Goal: Navigation & Orientation: Find specific page/section

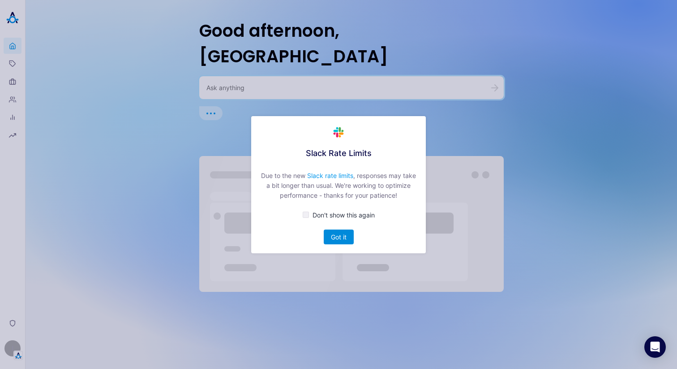
click at [326, 238] on button "Got it" at bounding box center [339, 236] width 30 height 15
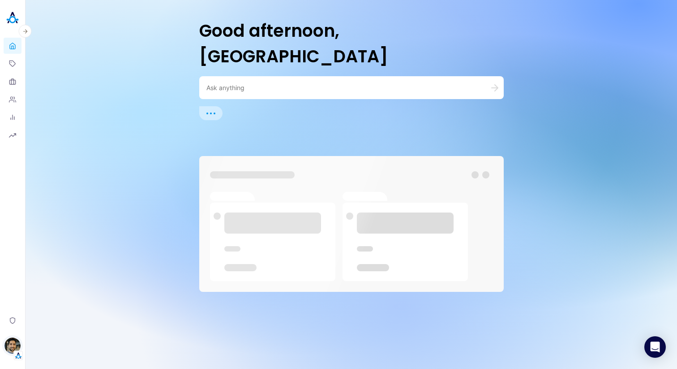
click at [13, 349] on img "button" at bounding box center [12, 345] width 16 height 16
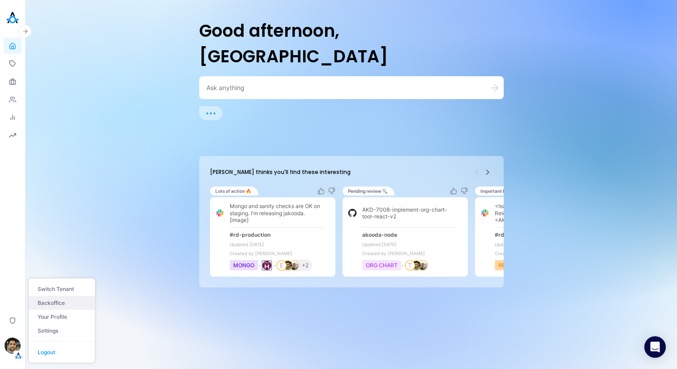
click at [56, 302] on link "Backoffice" at bounding box center [62, 303] width 66 height 14
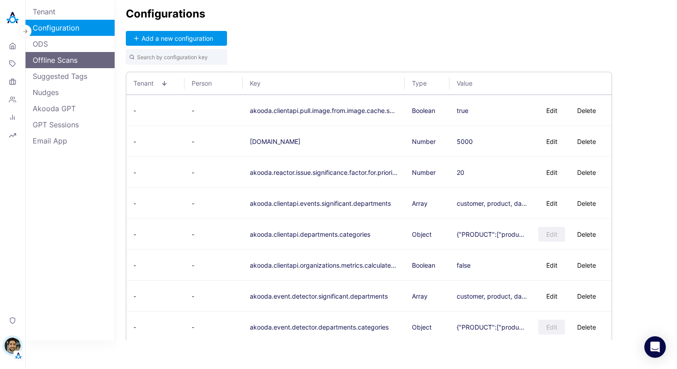
click at [74, 52] on link "Offline Scans" at bounding box center [70, 60] width 89 height 16
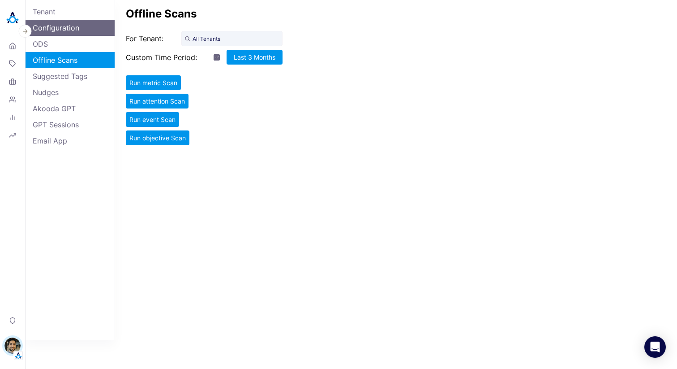
click at [73, 31] on link "Configuration" at bounding box center [70, 28] width 89 height 16
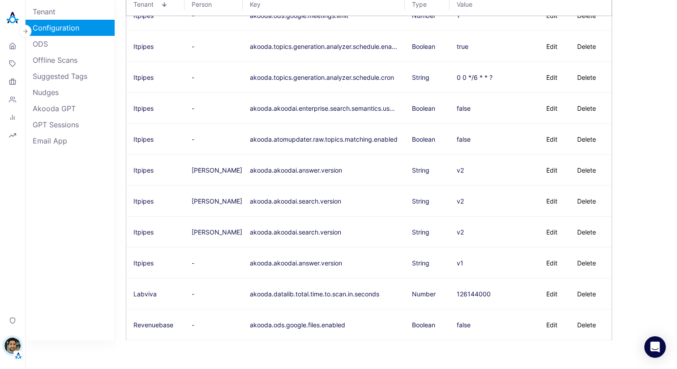
scroll to position [3743, 0]
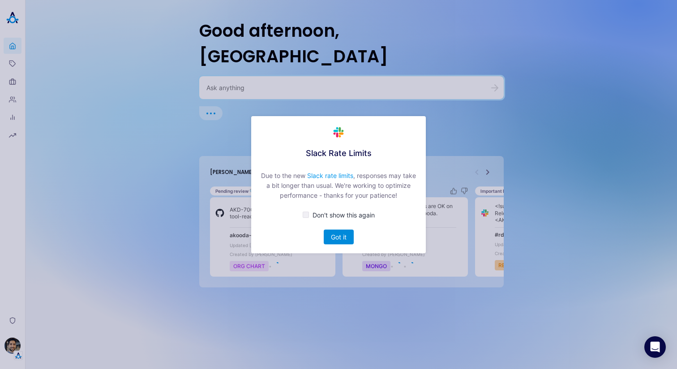
click at [340, 235] on button "Got it" at bounding box center [339, 236] width 30 height 15
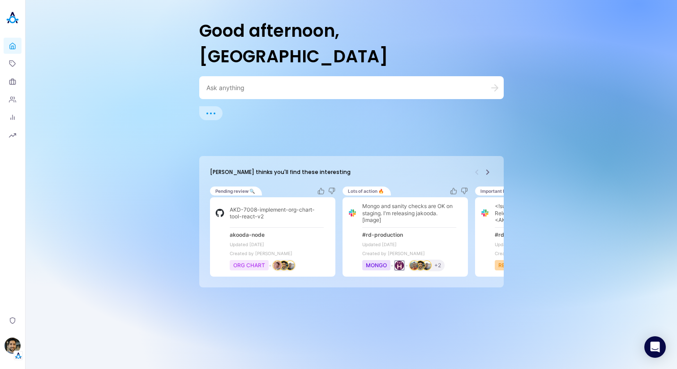
click at [119, 276] on div "Good afternoon, [PERSON_NAME] thinks you'll find these interesting Pending revi…" at bounding box center [352, 184] width 652 height 369
